Goal: Information Seeking & Learning: Learn about a topic

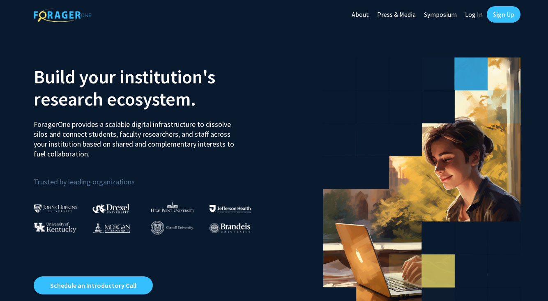
click at [477, 16] on link "Log In" at bounding box center [474, 14] width 26 height 29
select select
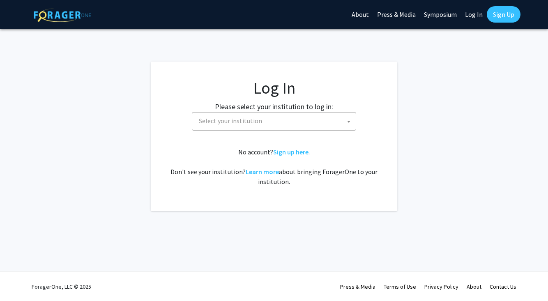
click at [271, 119] on span "Select your institution" at bounding box center [275, 120] width 160 height 17
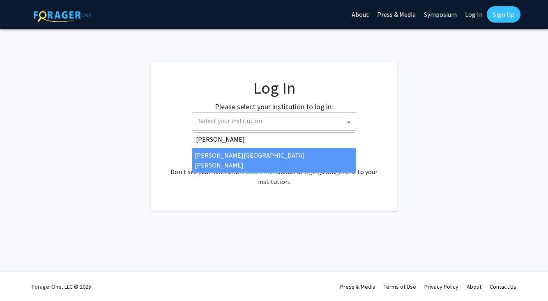
type input "johns"
select select "1"
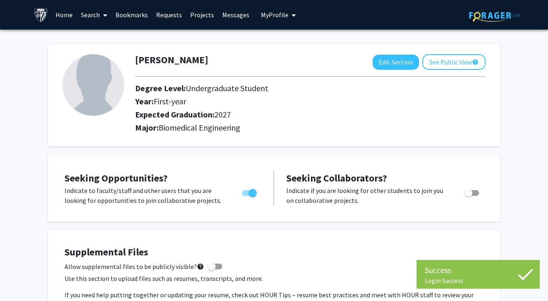
click at [92, 17] on link "Search" at bounding box center [94, 14] width 34 height 29
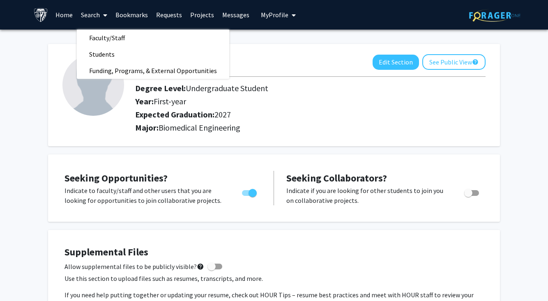
click at [197, 11] on link "Projects" at bounding box center [202, 14] width 32 height 29
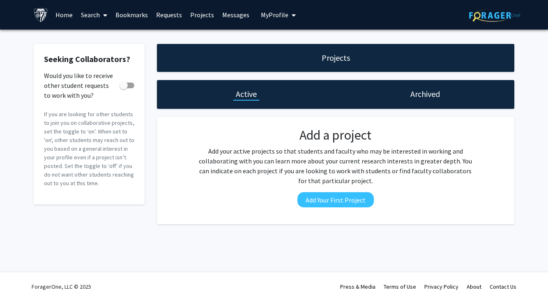
click at [90, 14] on link "Search" at bounding box center [94, 14] width 34 height 29
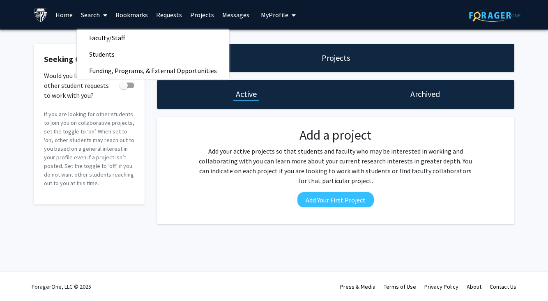
click at [62, 14] on link "Home" at bounding box center [63, 14] width 25 height 29
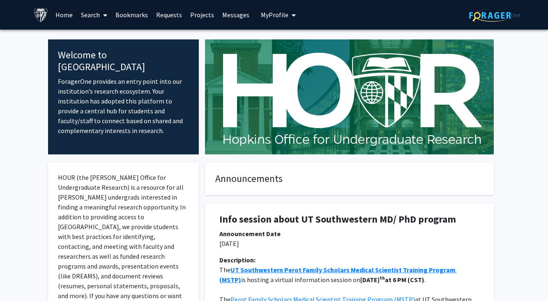
click at [96, 18] on link "Search" at bounding box center [94, 14] width 34 height 29
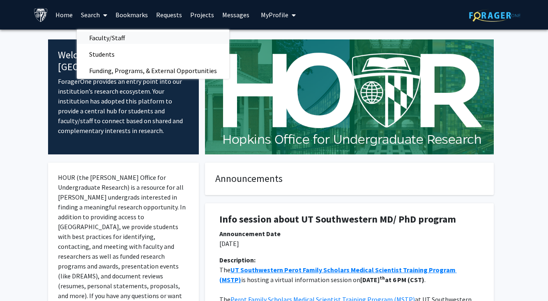
click at [99, 39] on span "Faculty/Staff" at bounding box center [107, 38] width 60 height 16
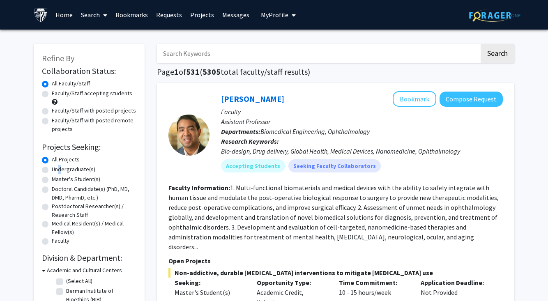
click at [52, 170] on label "Undergraduate(s)" at bounding box center [74, 169] width 44 height 9
click at [52, 170] on input "Undergraduate(s)" at bounding box center [54, 167] width 5 height 5
radio input "true"
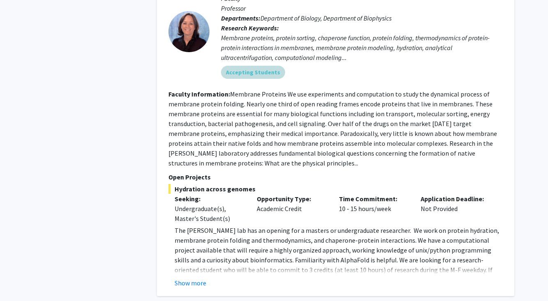
scroll to position [929, 0]
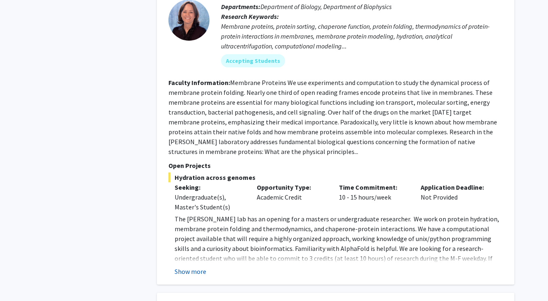
click at [195, 266] on button "Show more" at bounding box center [190, 271] width 32 height 10
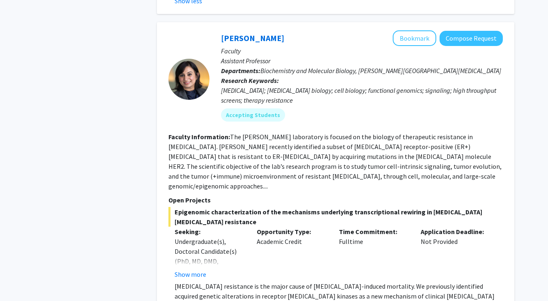
scroll to position [1299, 0]
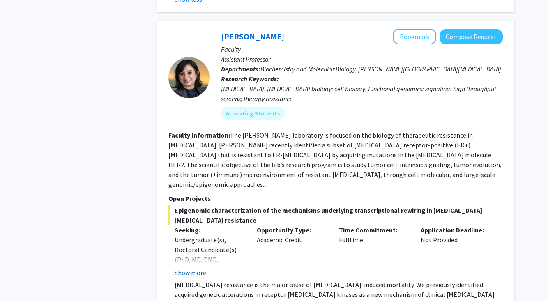
click at [199, 268] on button "Show more" at bounding box center [190, 273] width 32 height 10
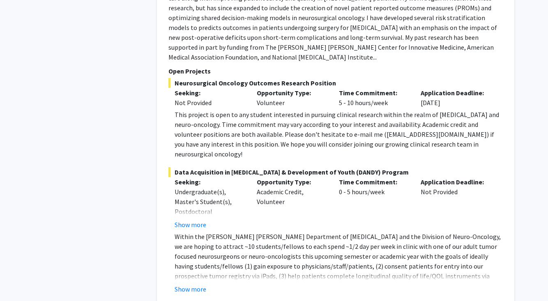
scroll to position [2159, 0]
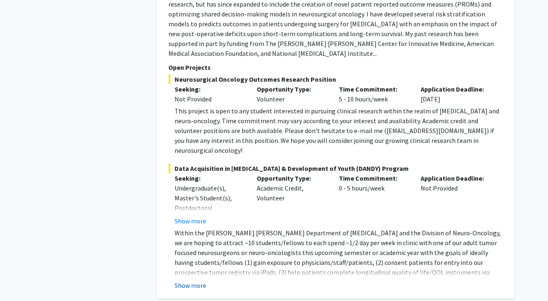
click at [196, 280] on button "Show more" at bounding box center [190, 285] width 32 height 10
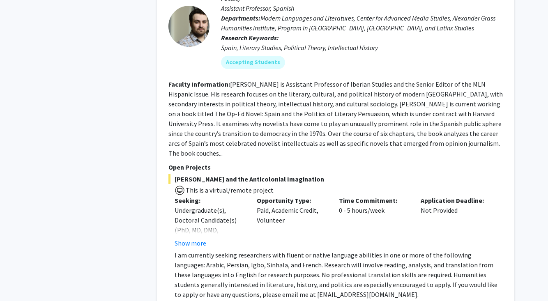
scroll to position [3800, 0]
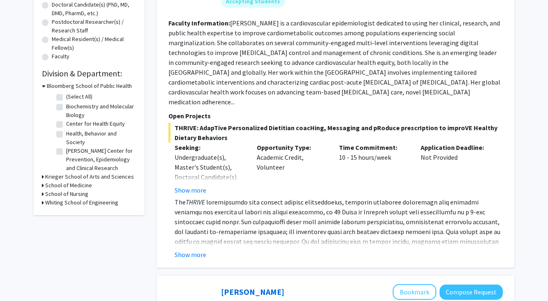
scroll to position [186, 0]
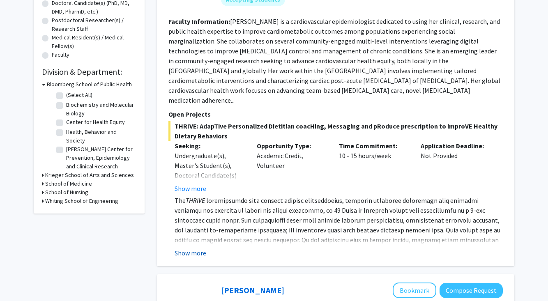
click at [191, 248] on button "Show more" at bounding box center [190, 253] width 32 height 10
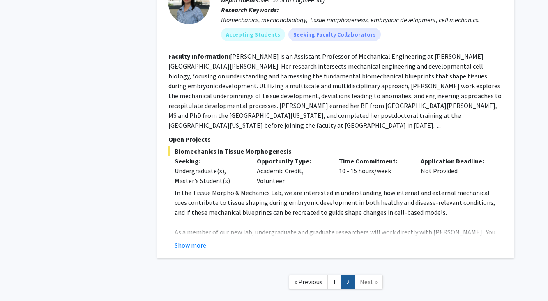
scroll to position [860, 0]
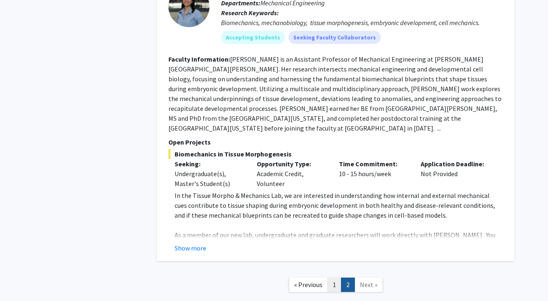
click at [332, 277] on link "1" at bounding box center [334, 284] width 14 height 14
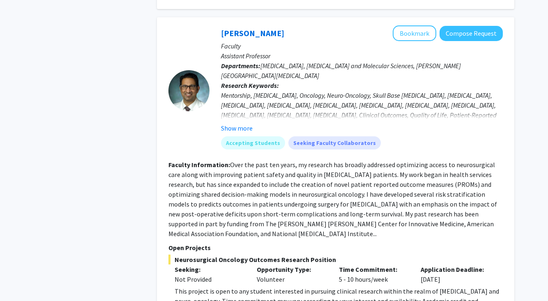
scroll to position [1815, 0]
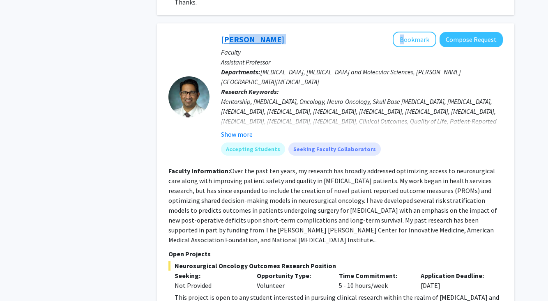
drag, startPoint x: 274, startPoint y: 23, endPoint x: 224, endPoint y: 21, distance: 50.2
click at [224, 32] on div "[PERSON_NAME] Bookmark Compose Request" at bounding box center [362, 40] width 282 height 16
copy div "[PERSON_NAME]"
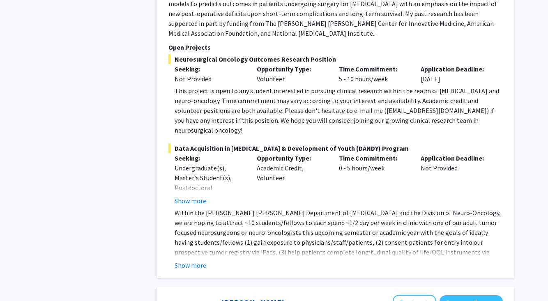
scroll to position [2026, 0]
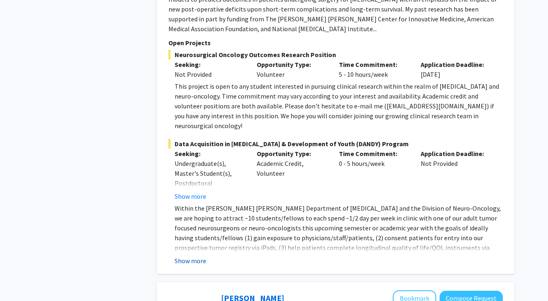
click at [194, 256] on button "Show more" at bounding box center [190, 261] width 32 height 10
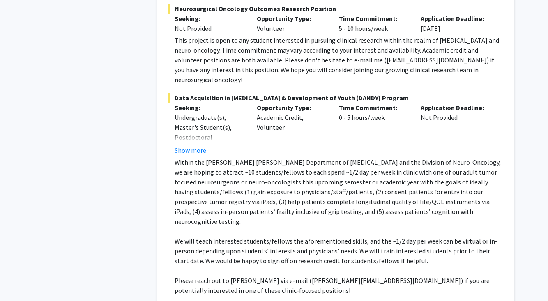
scroll to position [2077, 0]
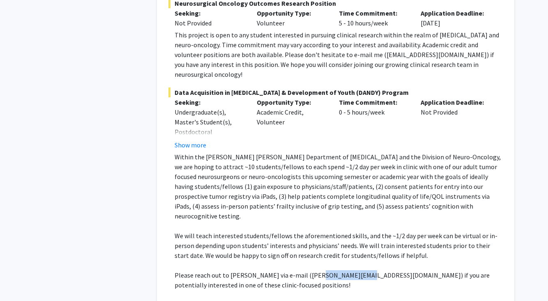
drag, startPoint x: 350, startPoint y: 227, endPoint x: 309, endPoint y: 224, distance: 40.8
click at [309, 270] on p "Please reach out to [PERSON_NAME] via e-mail ([PERSON_NAME][EMAIL_ADDRESS][DOMA…" at bounding box center [338, 280] width 328 height 20
copy p "[PERSON_NAME][EMAIL_ADDRESS][DOMAIN_NAME]"
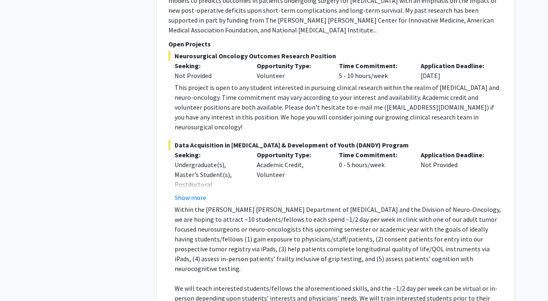
scroll to position [2026, 0]
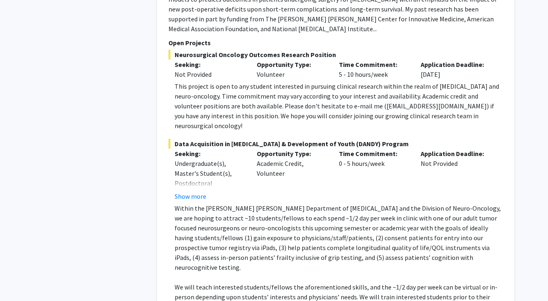
copy p "[PERSON_NAME][EMAIL_ADDRESS][DOMAIN_NAME]"
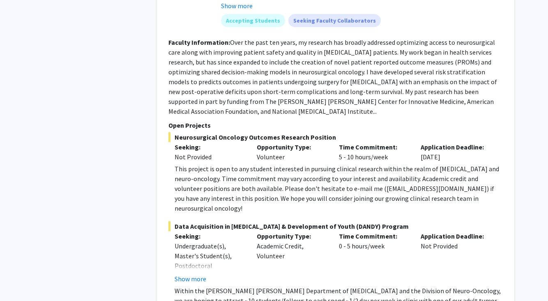
scroll to position [1942, 0]
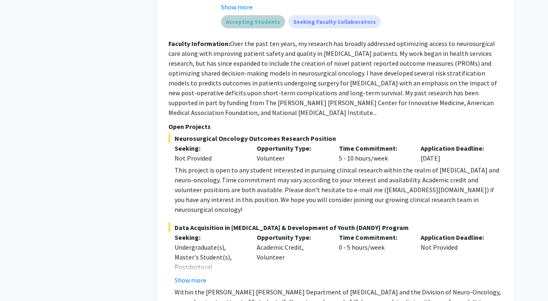
click at [419, 14] on div "Accepting Students Seeking Faculty Collaborators" at bounding box center [361, 22] width 285 height 16
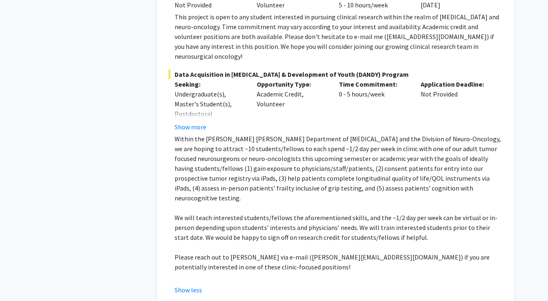
scroll to position [2096, 0]
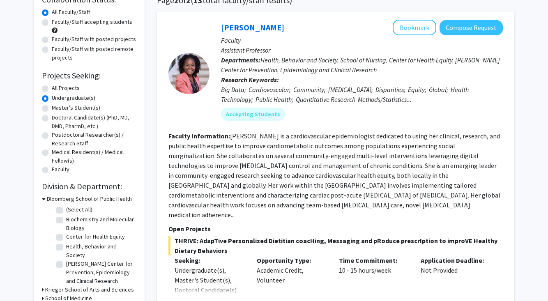
scroll to position [73, 0]
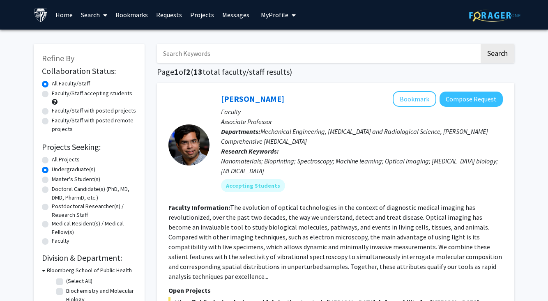
radio input "true"
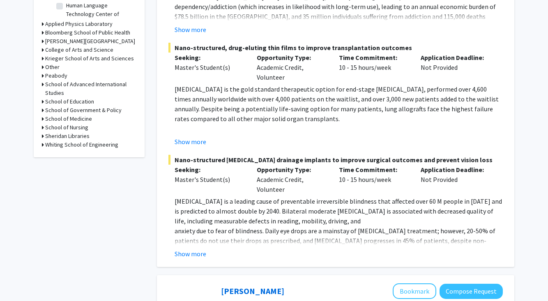
scroll to position [337, 0]
click at [189, 248] on button "Show more" at bounding box center [190, 253] width 32 height 10
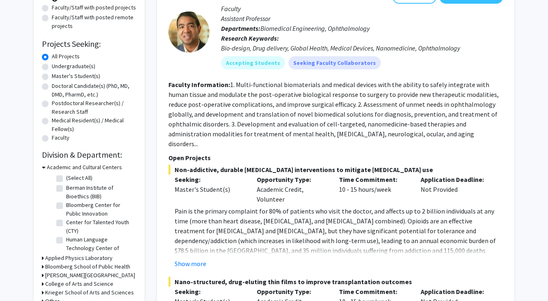
scroll to position [46, 0]
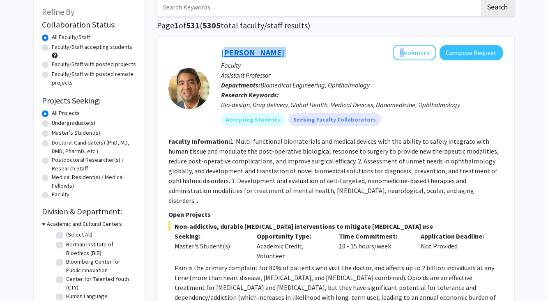
copy div "[PERSON_NAME]"
drag, startPoint x: 274, startPoint y: 50, endPoint x: 222, endPoint y: 52, distance: 51.3
click at [222, 52] on div "[PERSON_NAME] Bookmark Compose Request" at bounding box center [362, 53] width 282 height 16
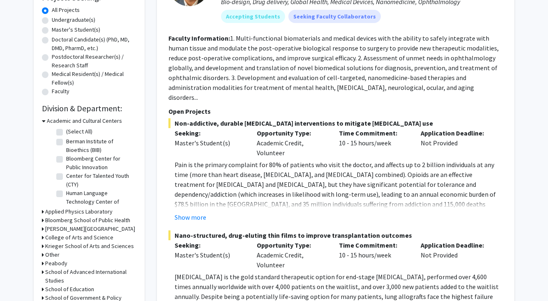
scroll to position [151, 0]
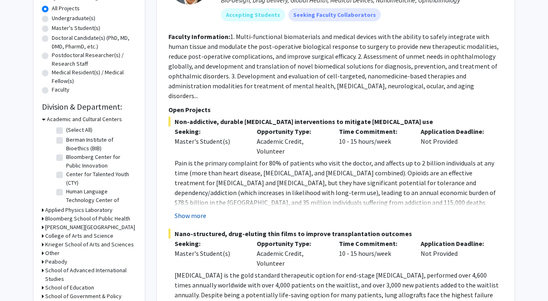
click at [195, 211] on button "Show more" at bounding box center [190, 216] width 32 height 10
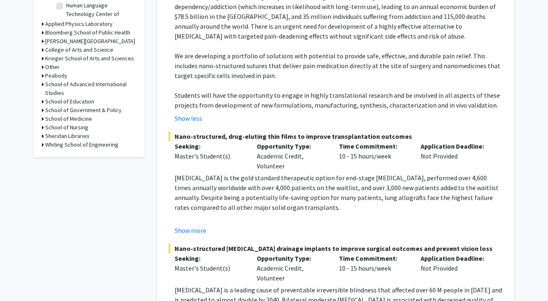
scroll to position [340, 0]
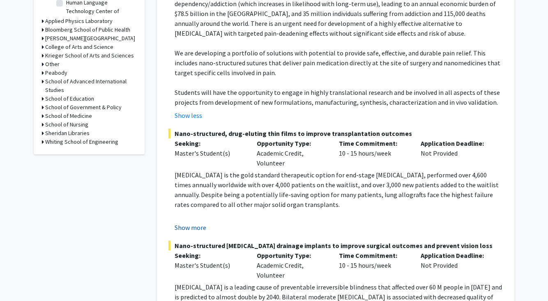
click at [192, 222] on button "Show more" at bounding box center [190, 227] width 32 height 10
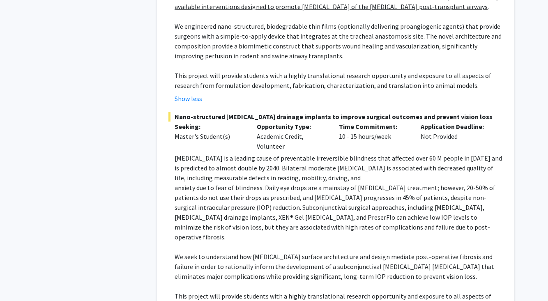
scroll to position [640, 0]
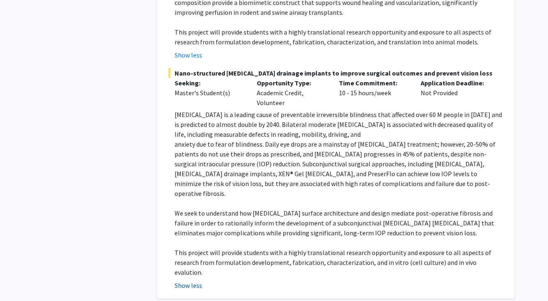
click at [188, 280] on button "Show less" at bounding box center [188, 285] width 28 height 10
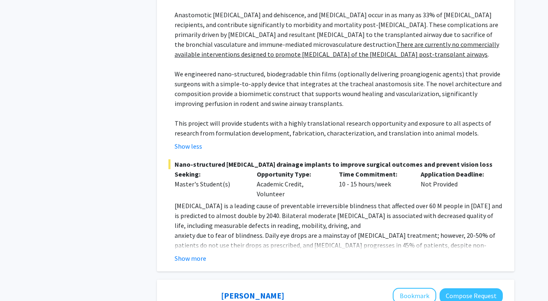
scroll to position [549, 0]
click at [197, 254] on button "Show more" at bounding box center [190, 259] width 32 height 10
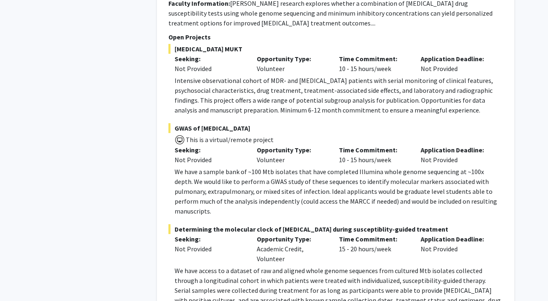
scroll to position [2751, 0]
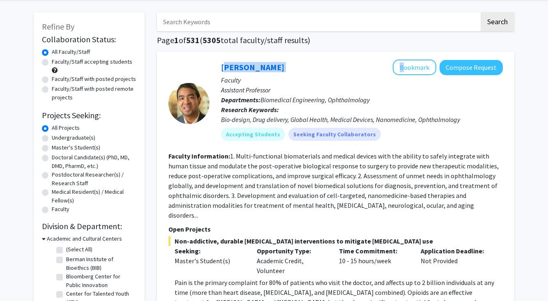
scroll to position [31, 0]
click at [52, 63] on label "Faculty/Staff accepting students" at bounding box center [92, 62] width 80 height 9
click at [52, 63] on input "Faculty/Staff accepting students" at bounding box center [54, 60] width 5 height 5
radio input "true"
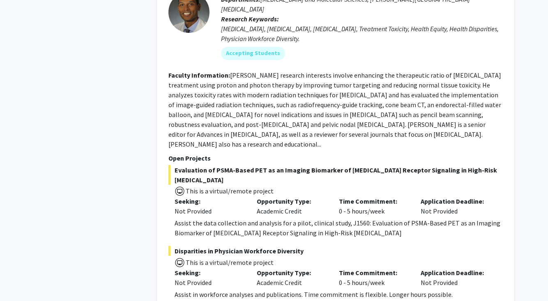
scroll to position [3961, 0]
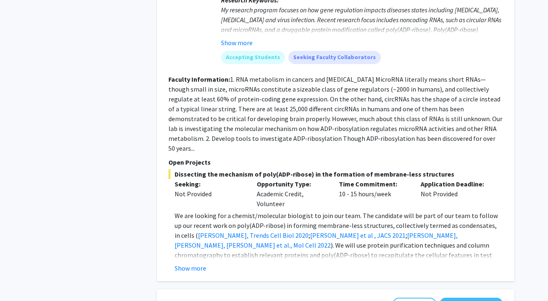
scroll to position [1792, 0]
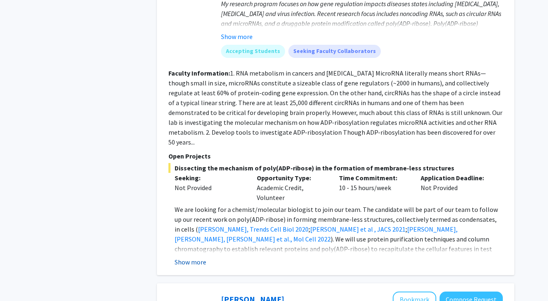
click at [190, 257] on button "Show more" at bounding box center [190, 262] width 32 height 10
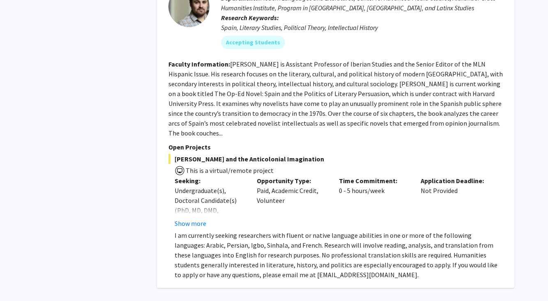
scroll to position [3055, 0]
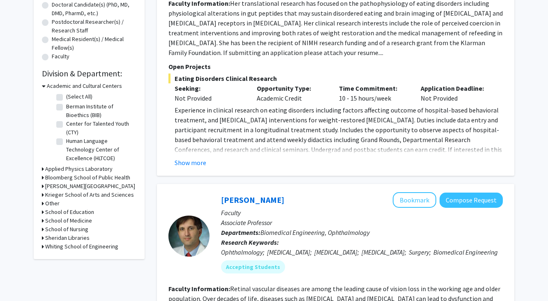
scroll to position [185, 0]
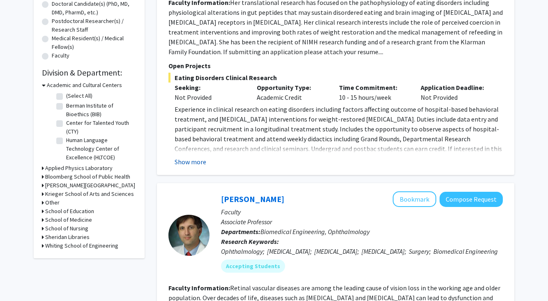
click at [193, 166] on button "Show more" at bounding box center [190, 162] width 32 height 10
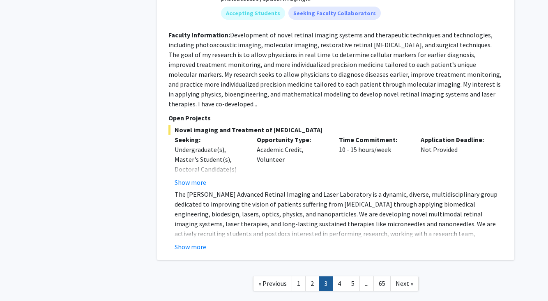
scroll to position [2947, 0]
click at [189, 241] on button "Show more" at bounding box center [190, 246] width 32 height 10
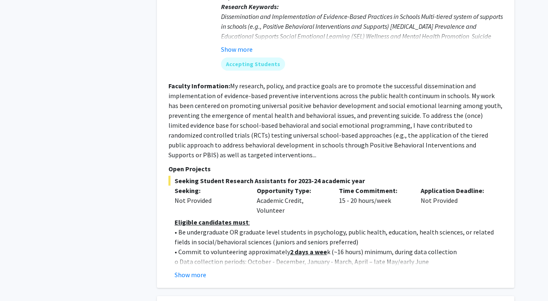
scroll to position [779, 0]
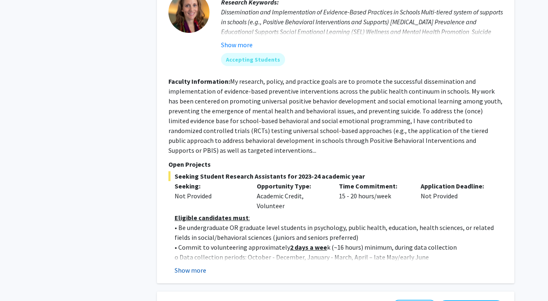
click at [193, 265] on button "Show more" at bounding box center [190, 270] width 32 height 10
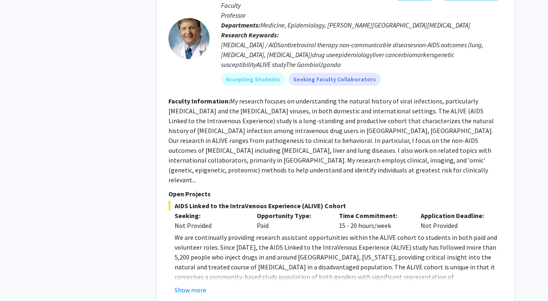
scroll to position [1402, 0]
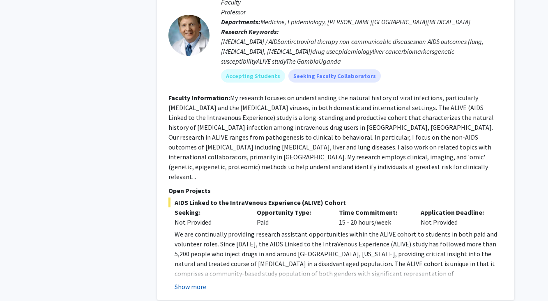
click at [196, 282] on button "Show more" at bounding box center [190, 287] width 32 height 10
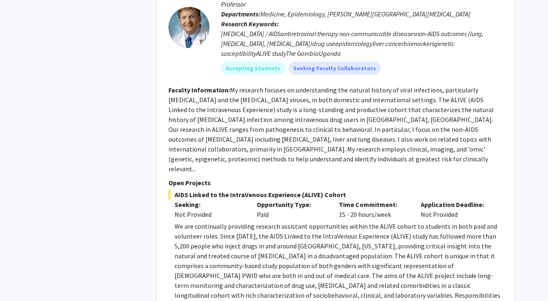
scroll to position [1413, 0]
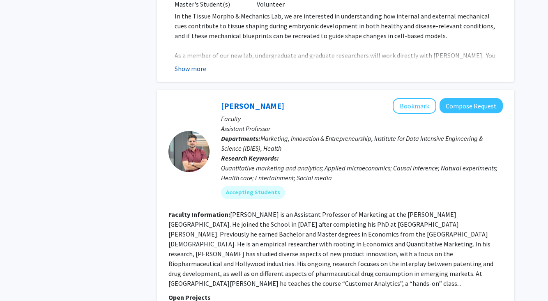
scroll to position [3351, 0]
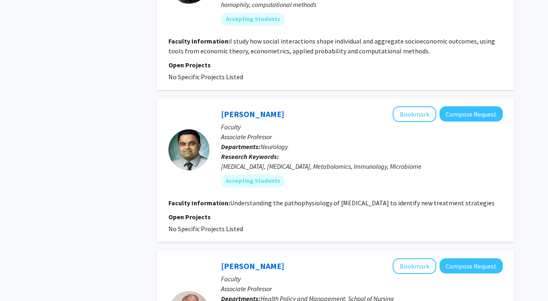
scroll to position [1467, 0]
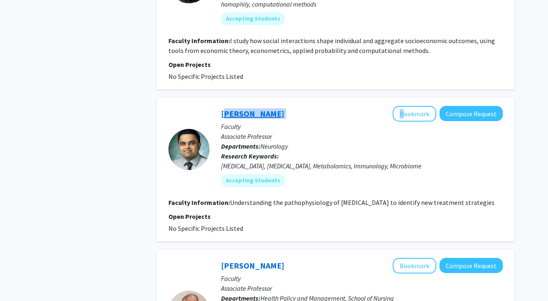
drag, startPoint x: 287, startPoint y: 76, endPoint x: 223, endPoint y: 75, distance: 64.0
click at [223, 106] on div "[PERSON_NAME] Bookmark Compose Request" at bounding box center [362, 114] width 282 height 16
copy div "[PERSON_NAME]"
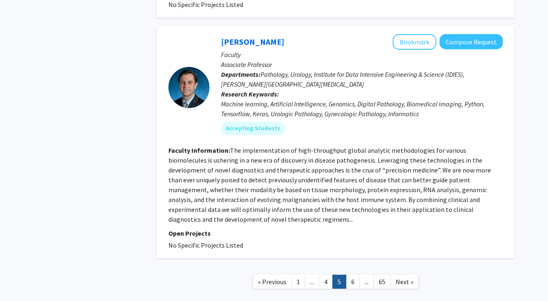
scroll to position [2044, 0]
click at [351, 275] on link "6" at bounding box center [353, 282] width 14 height 14
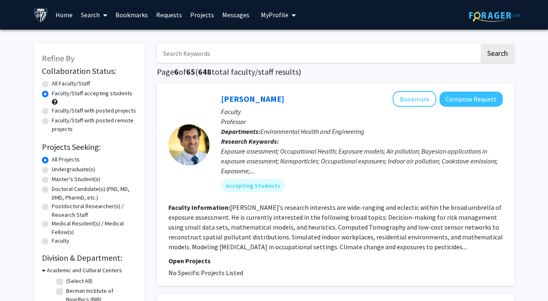
click at [52, 113] on label "Faculty/Staff with posted projects" at bounding box center [94, 110] width 84 height 9
click at [52, 112] on input "Faculty/Staff with posted projects" at bounding box center [54, 108] width 5 height 5
radio input "true"
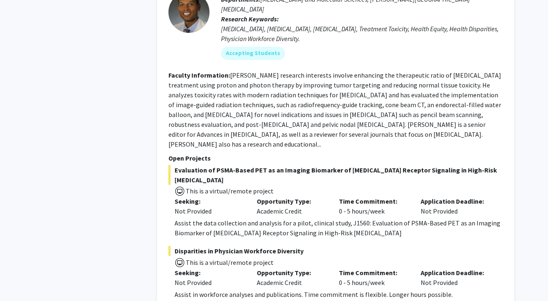
scroll to position [3961, 0]
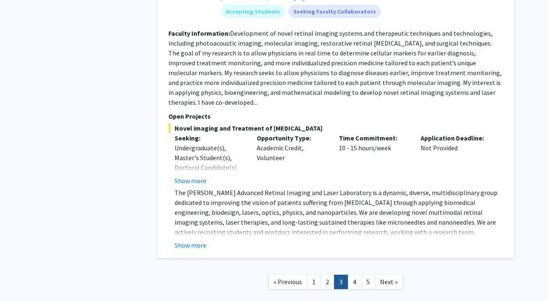
scroll to position [2929, 0]
click at [358, 275] on link "4" at bounding box center [354, 282] width 14 height 14
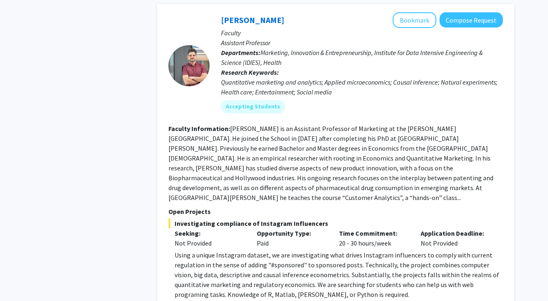
scroll to position [3071, 0]
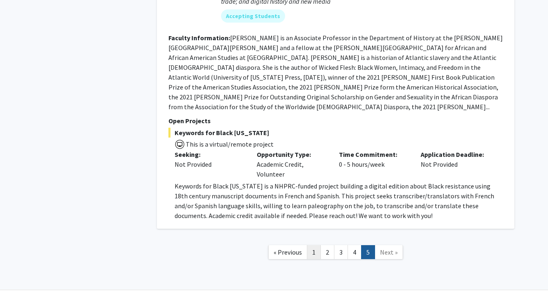
scroll to position [474, 0]
click at [314, 245] on link "1" at bounding box center [314, 252] width 14 height 14
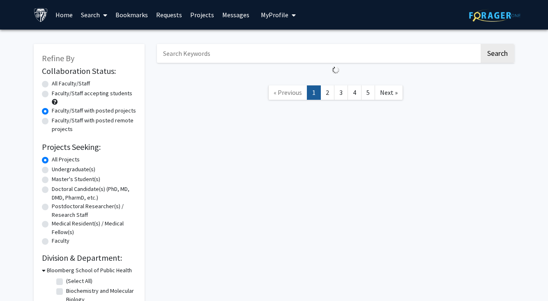
scroll to position [160, 0]
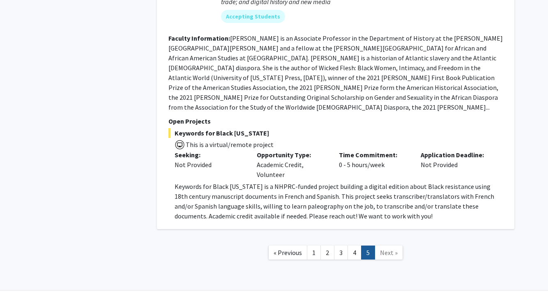
scroll to position [160, 0]
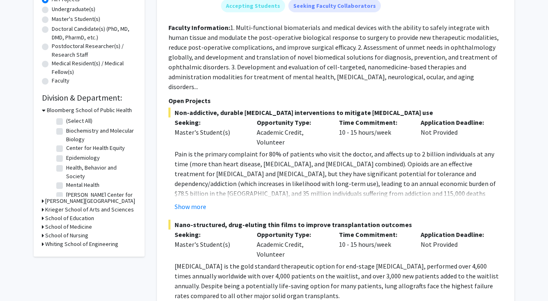
radio input "true"
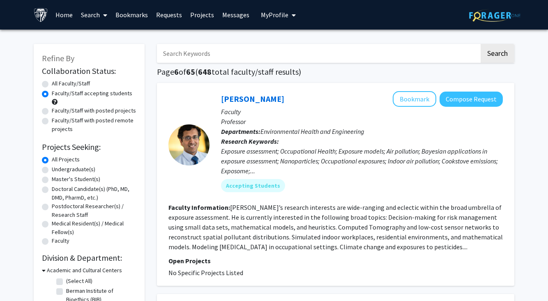
scroll to position [187, 0]
